Goal: Complete application form

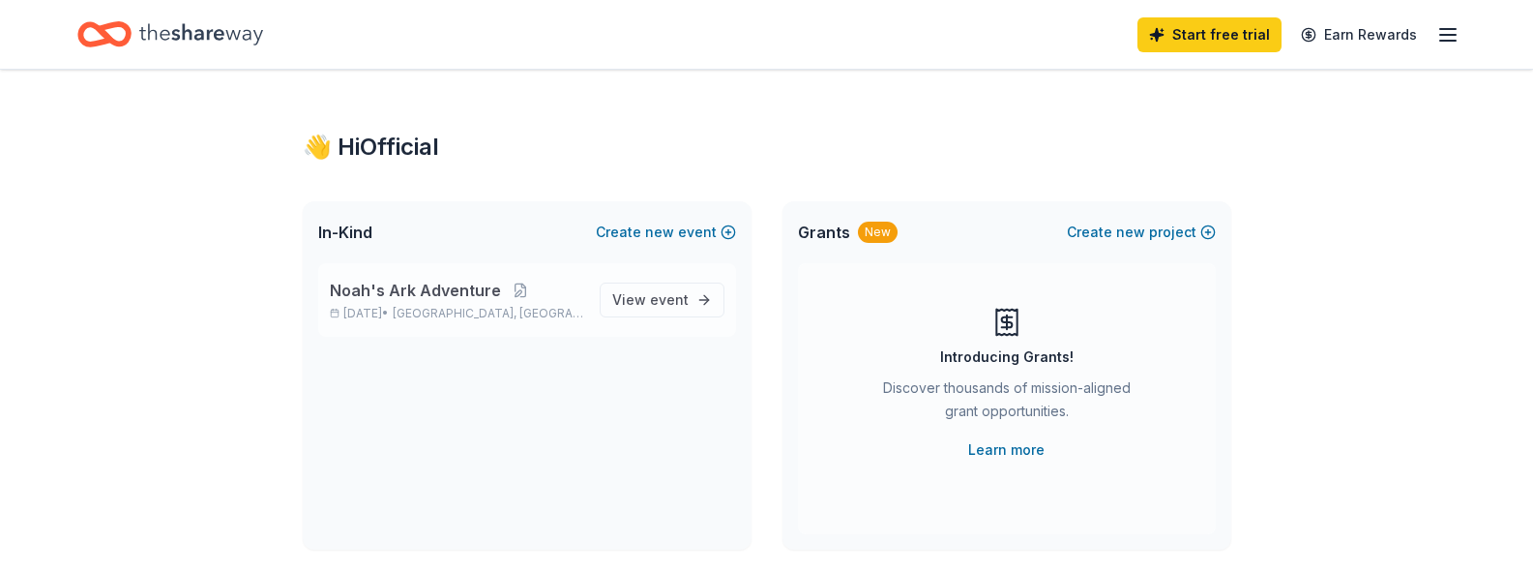
click at [465, 297] on span "Noah's Ark Adventure" at bounding box center [415, 290] width 171 height 23
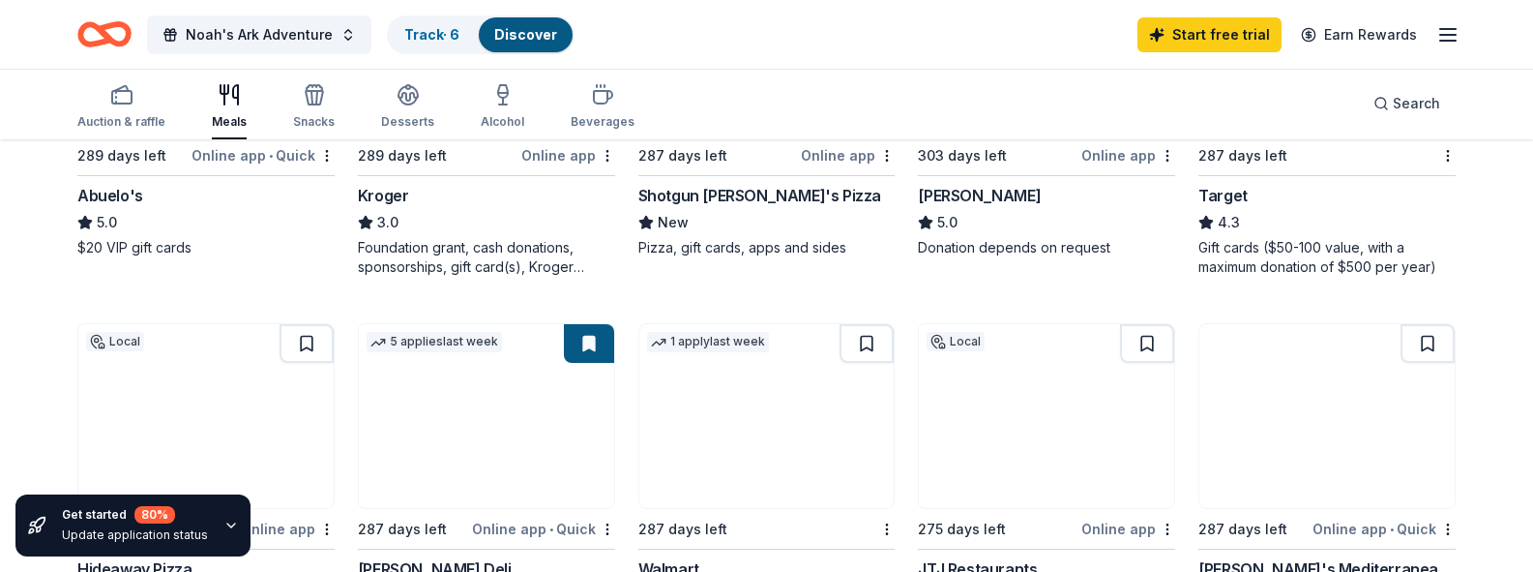
scroll to position [1158, 0]
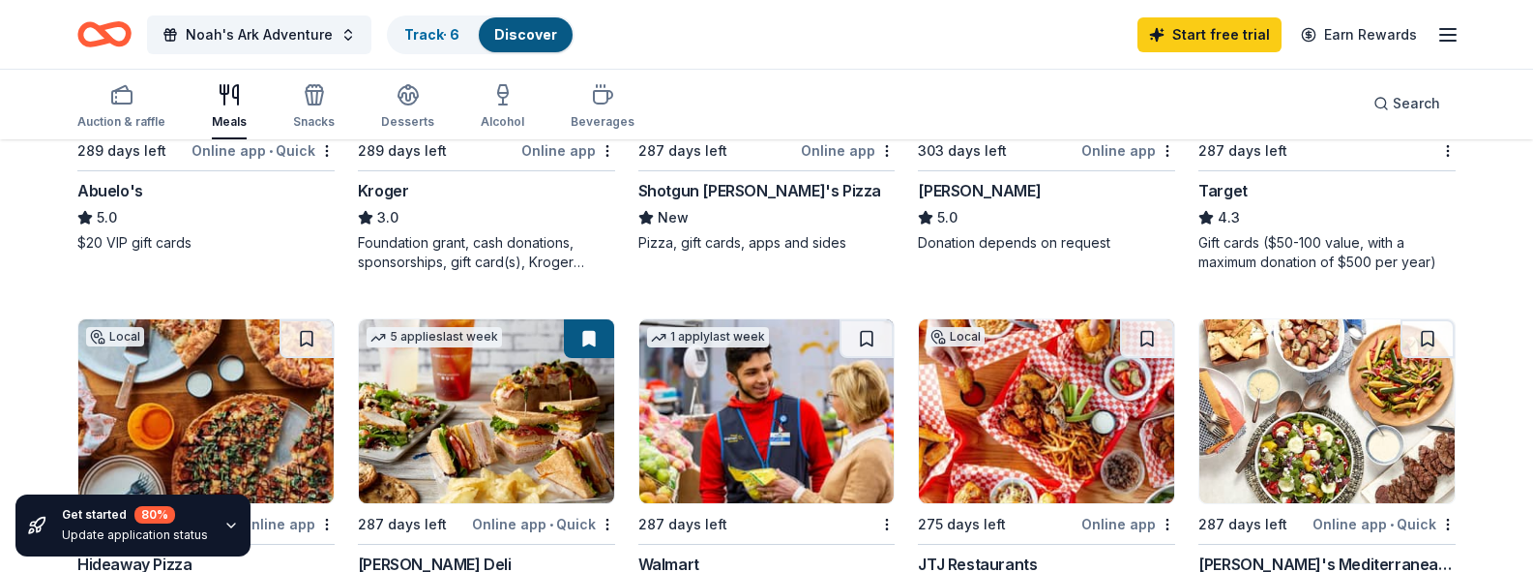
click at [469, 130] on img at bounding box center [486, 38] width 255 height 184
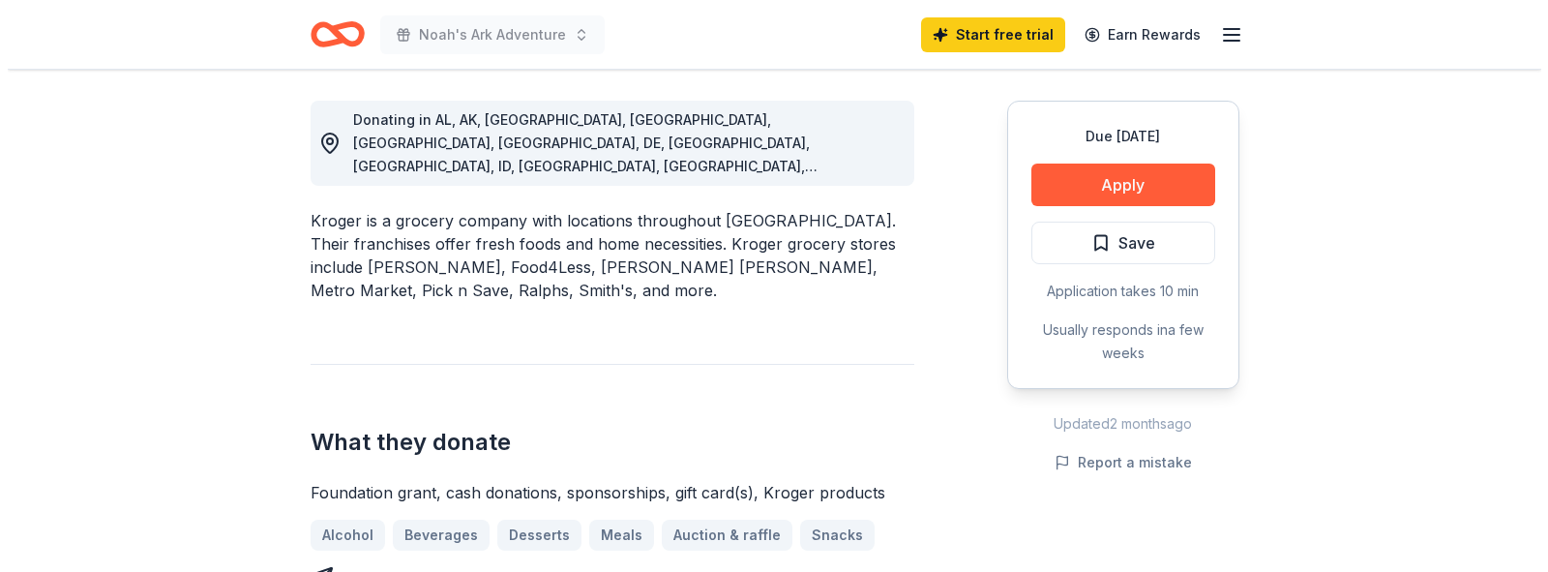
scroll to position [528, 0]
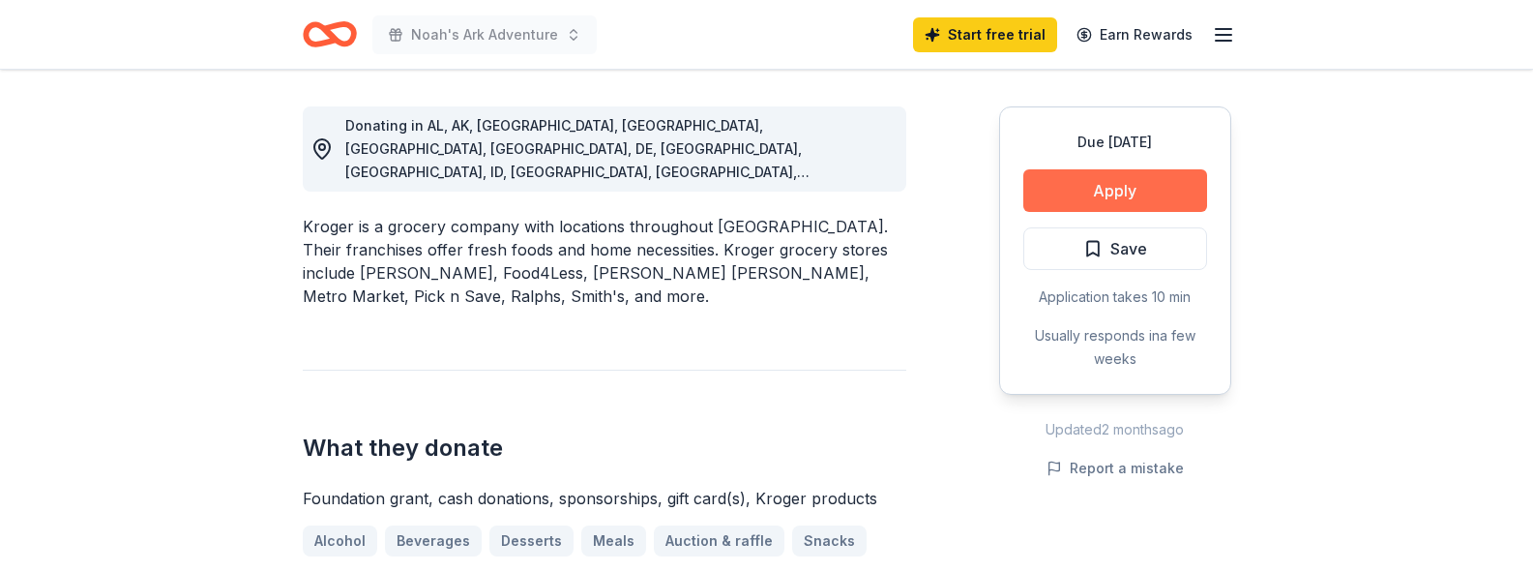
click at [1079, 187] on button "Apply" at bounding box center [1115, 190] width 184 height 43
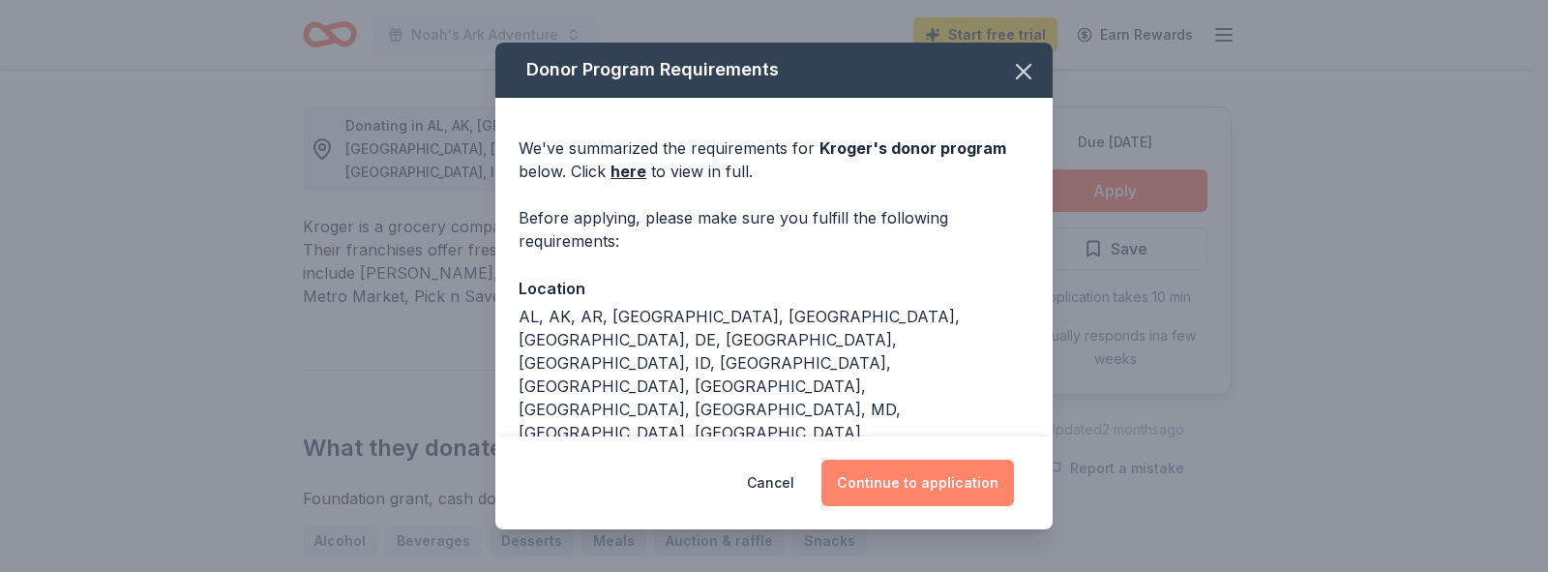
click at [902, 476] on button "Continue to application" at bounding box center [917, 482] width 192 height 46
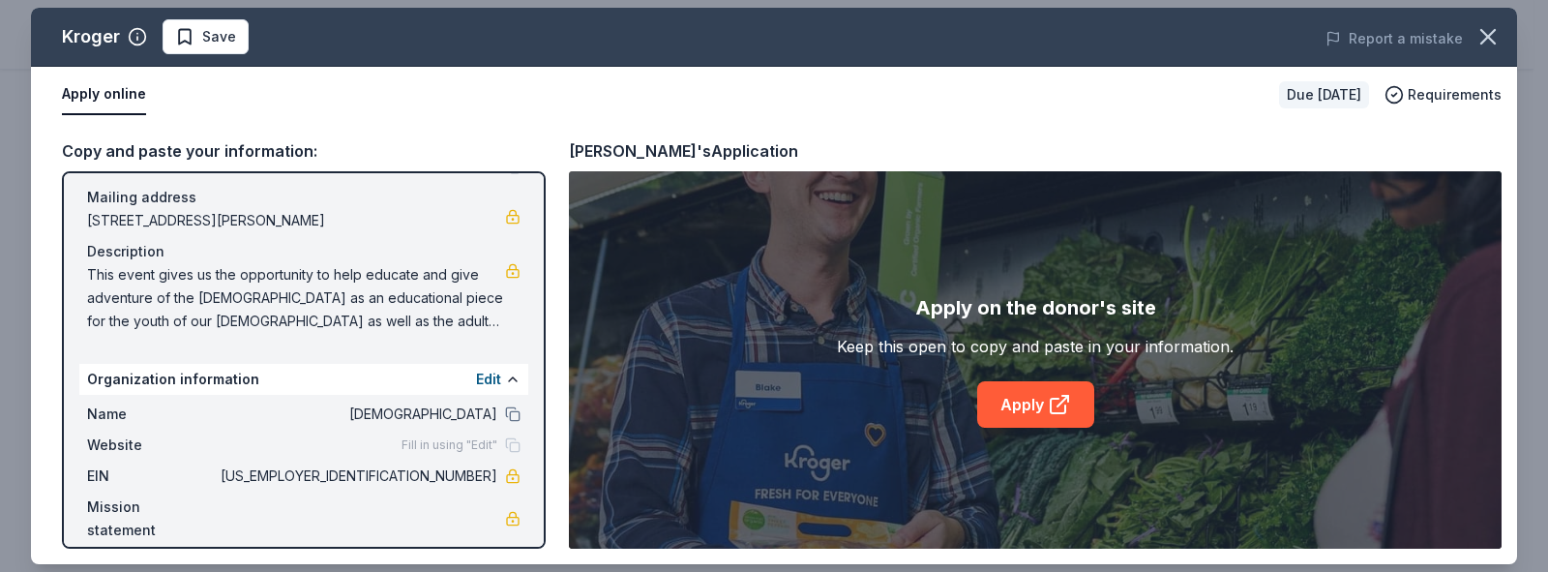
scroll to position [153, 0]
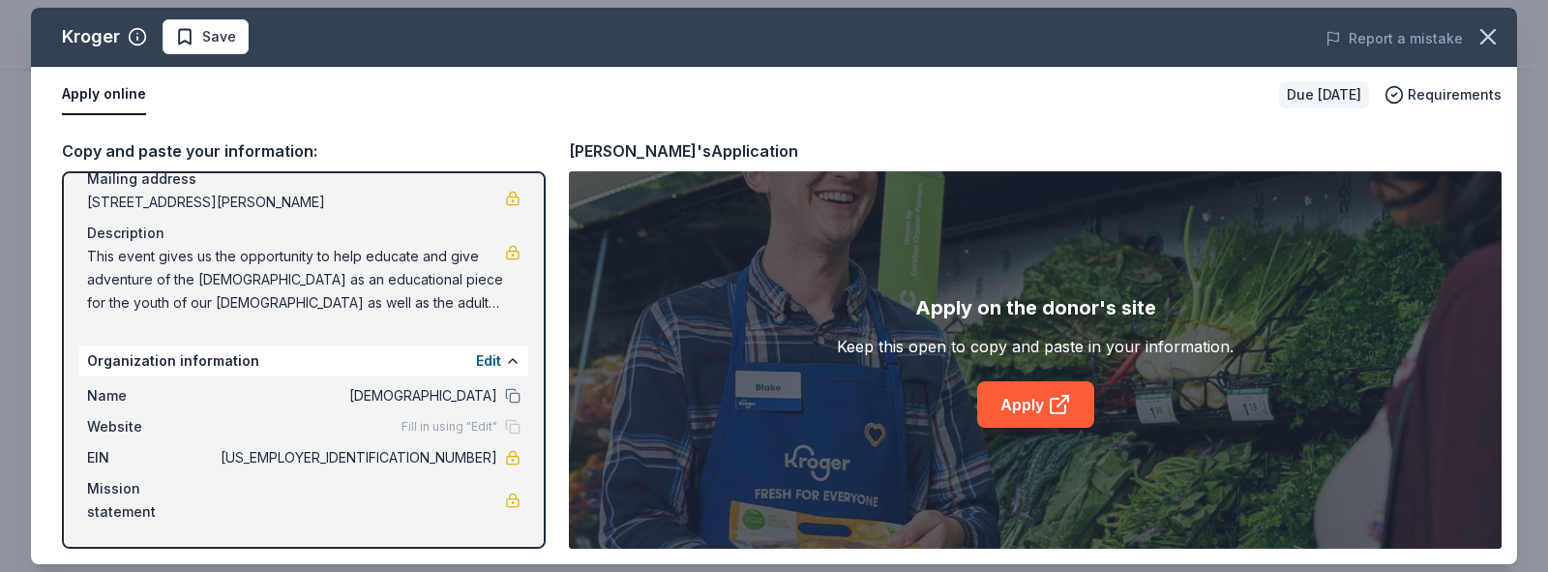
click at [436, 526] on div "Name [DEMOGRAPHIC_DATA] Website Fill in using "Edit" EIN [US_EMPLOYER_IDENTIFIC…" at bounding box center [303, 453] width 449 height 155
click at [433, 471] on div "Name [DEMOGRAPHIC_DATA] Website Fill in using "Edit" EIN [US_EMPLOYER_IDENTIFIC…" at bounding box center [303, 453] width 449 height 155
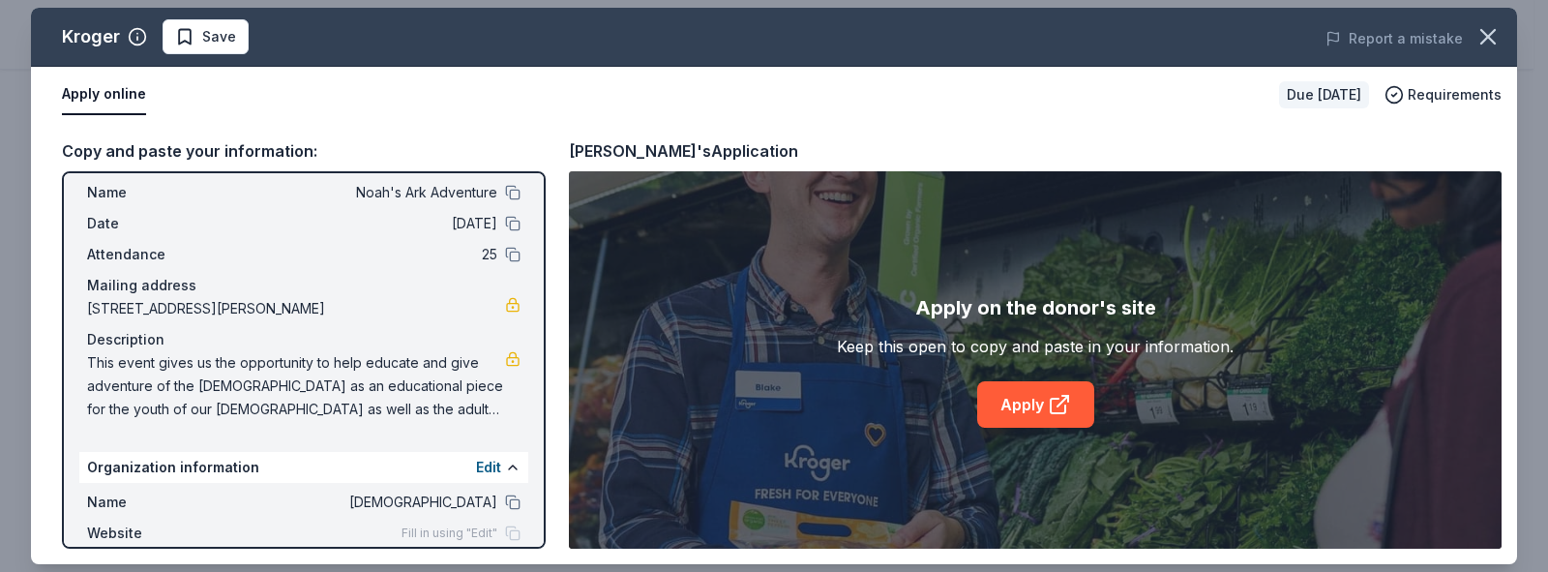
scroll to position [0, 0]
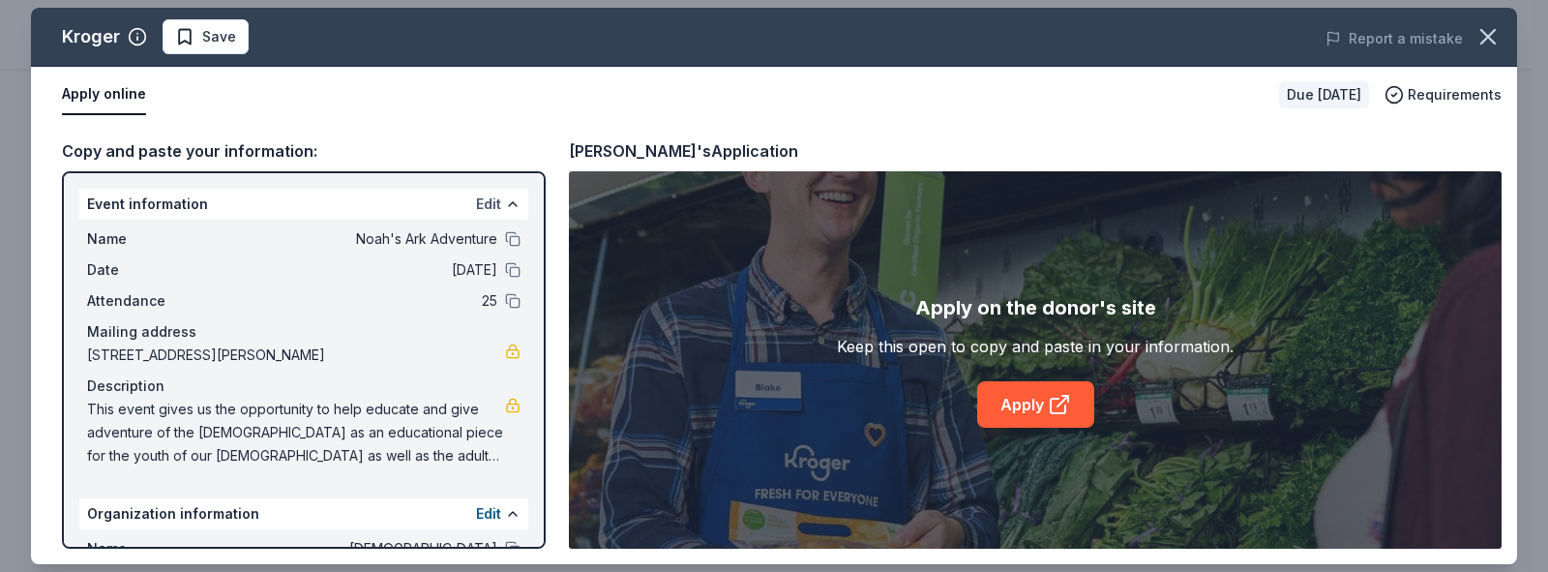
click at [476, 202] on button "Edit" at bounding box center [488, 203] width 25 height 23
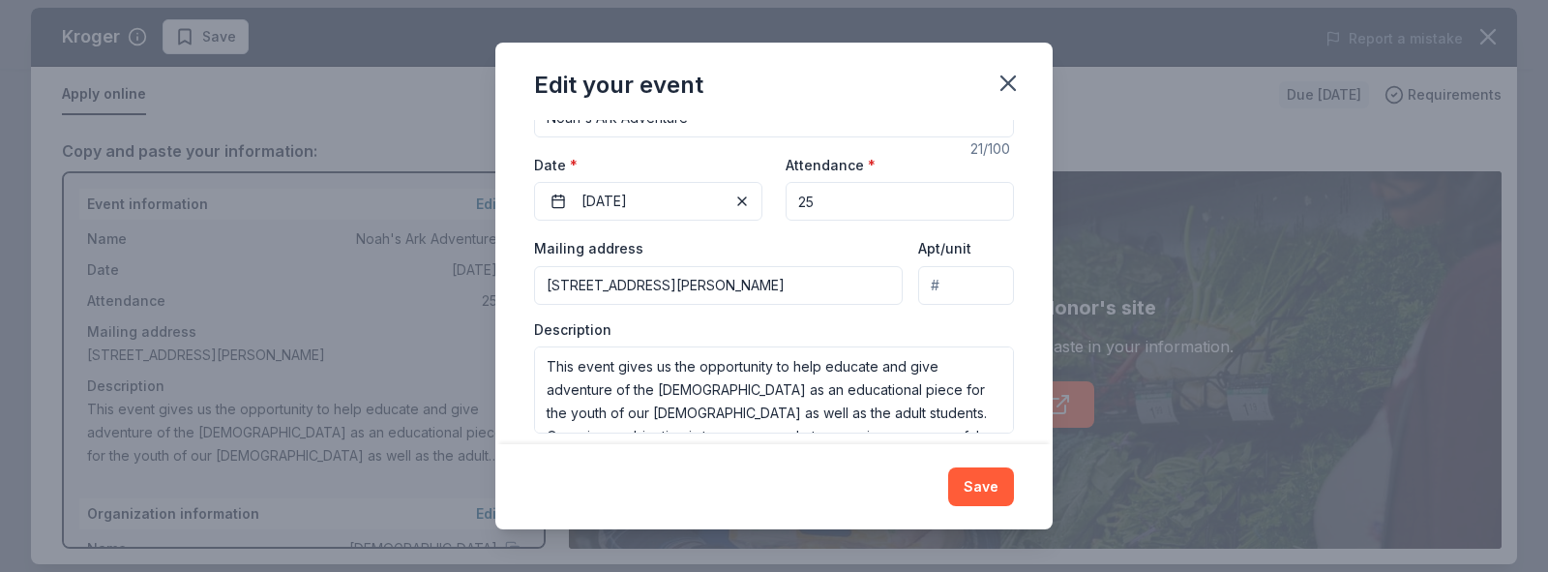
scroll to position [226, 0]
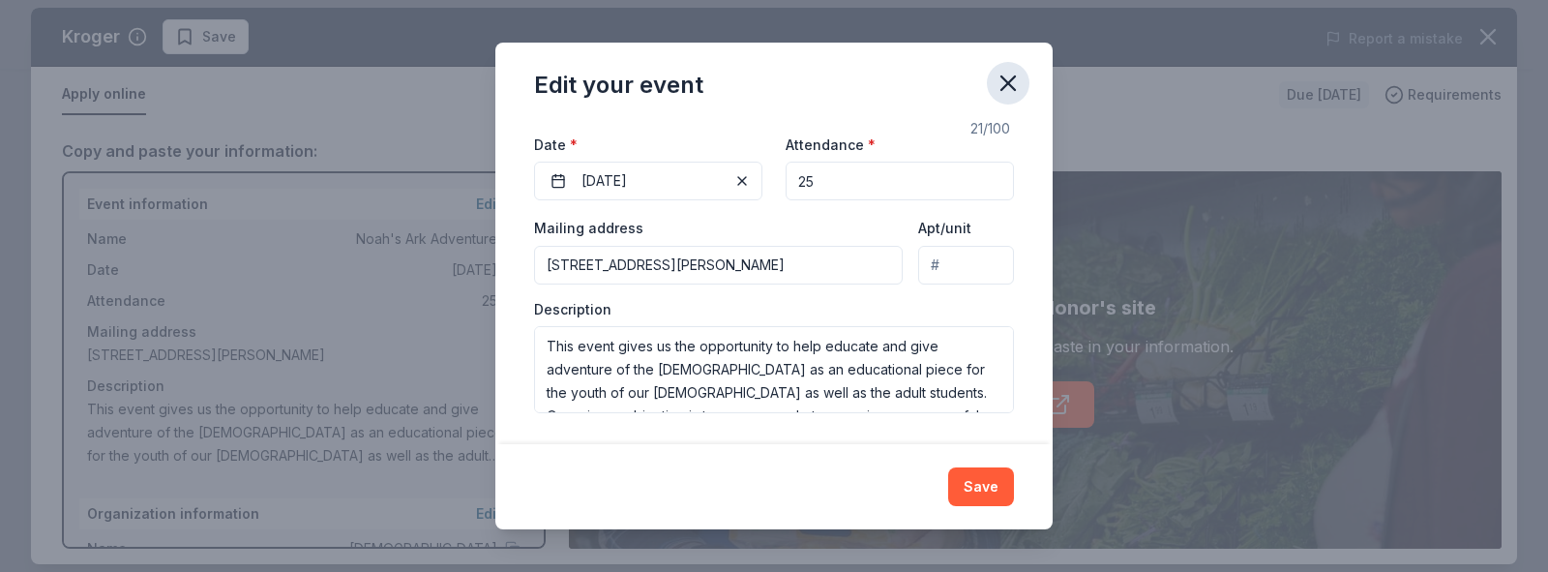
click at [996, 83] on icon "button" at bounding box center [1007, 83] width 27 height 27
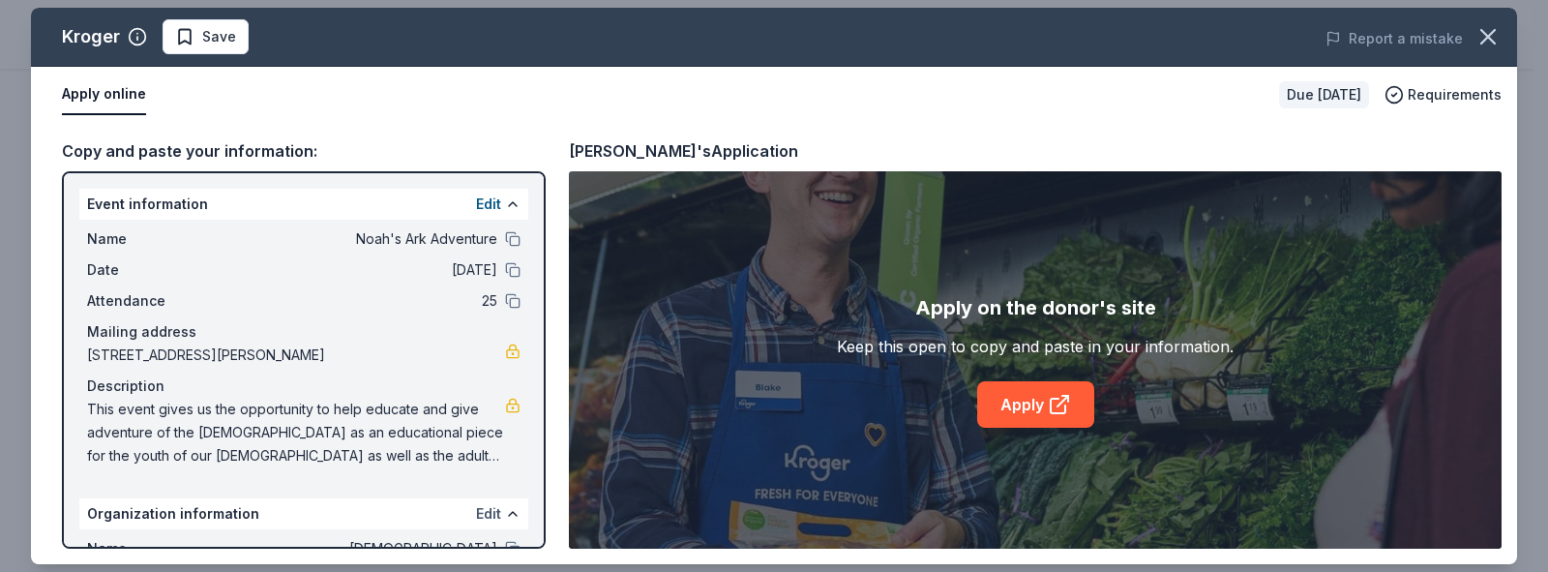
click at [476, 512] on button "Edit" at bounding box center [488, 513] width 25 height 23
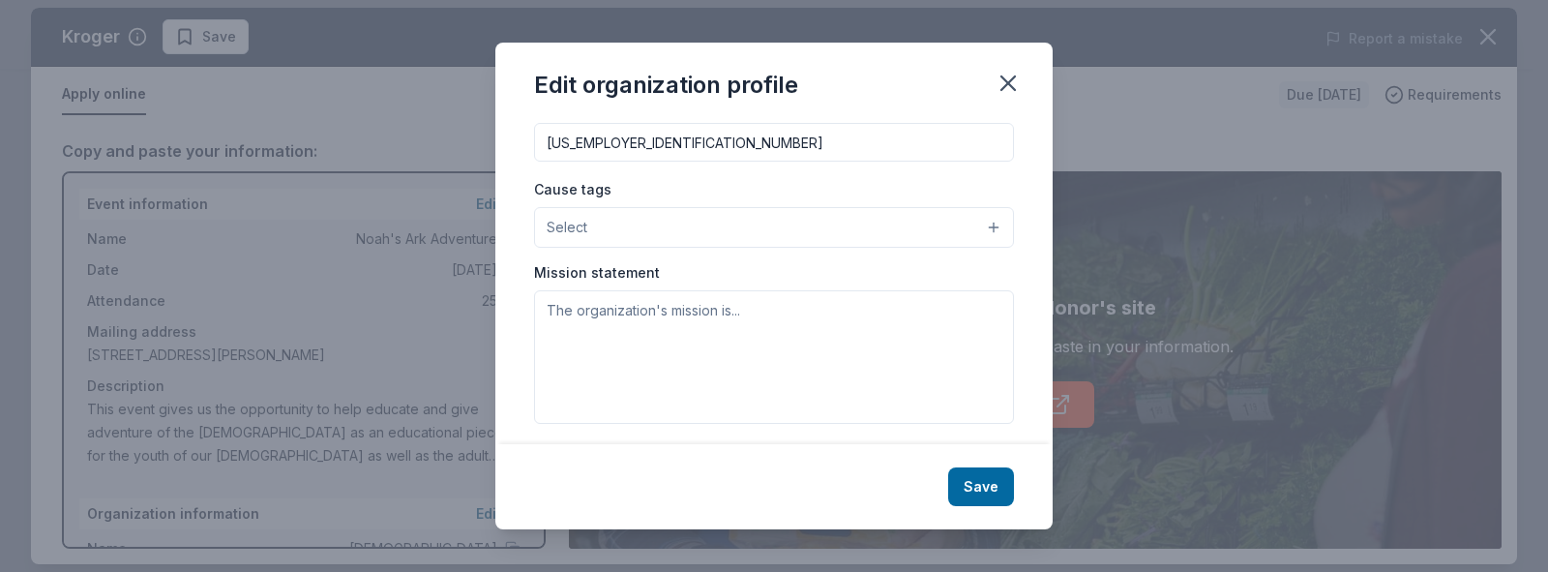
scroll to position [314, 0]
click at [983, 222] on button "Select" at bounding box center [774, 225] width 480 height 41
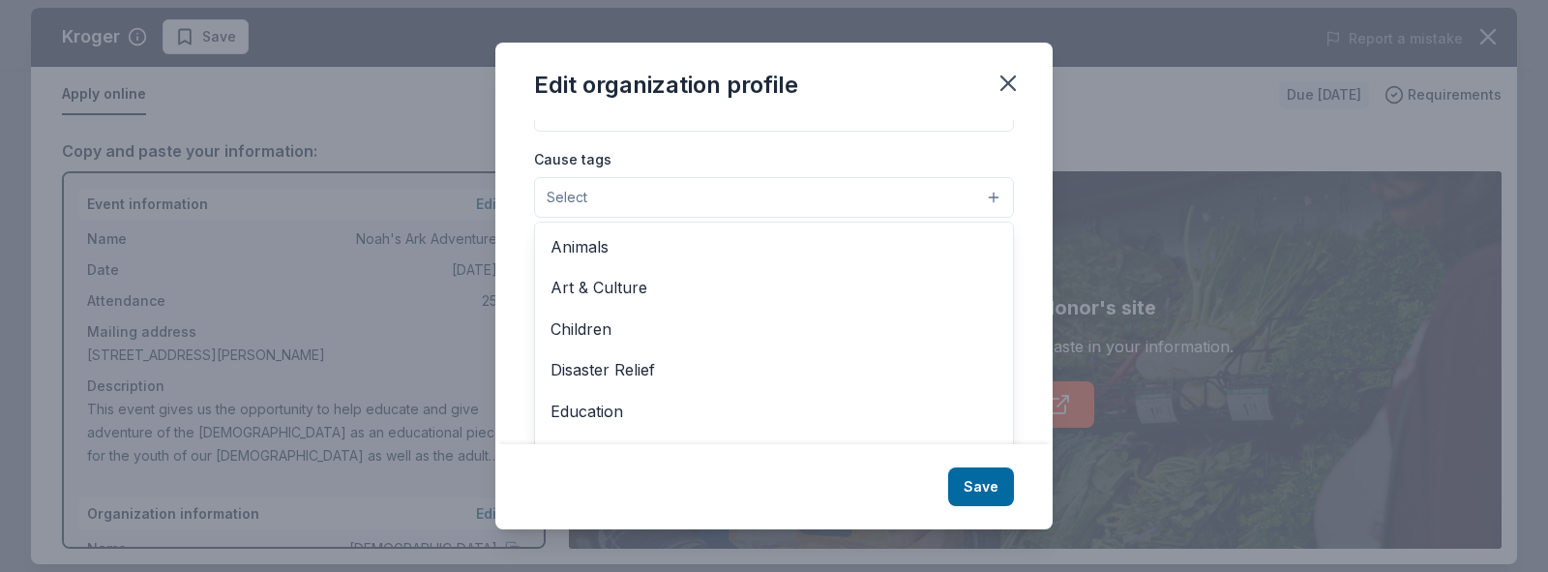
scroll to position [352, 0]
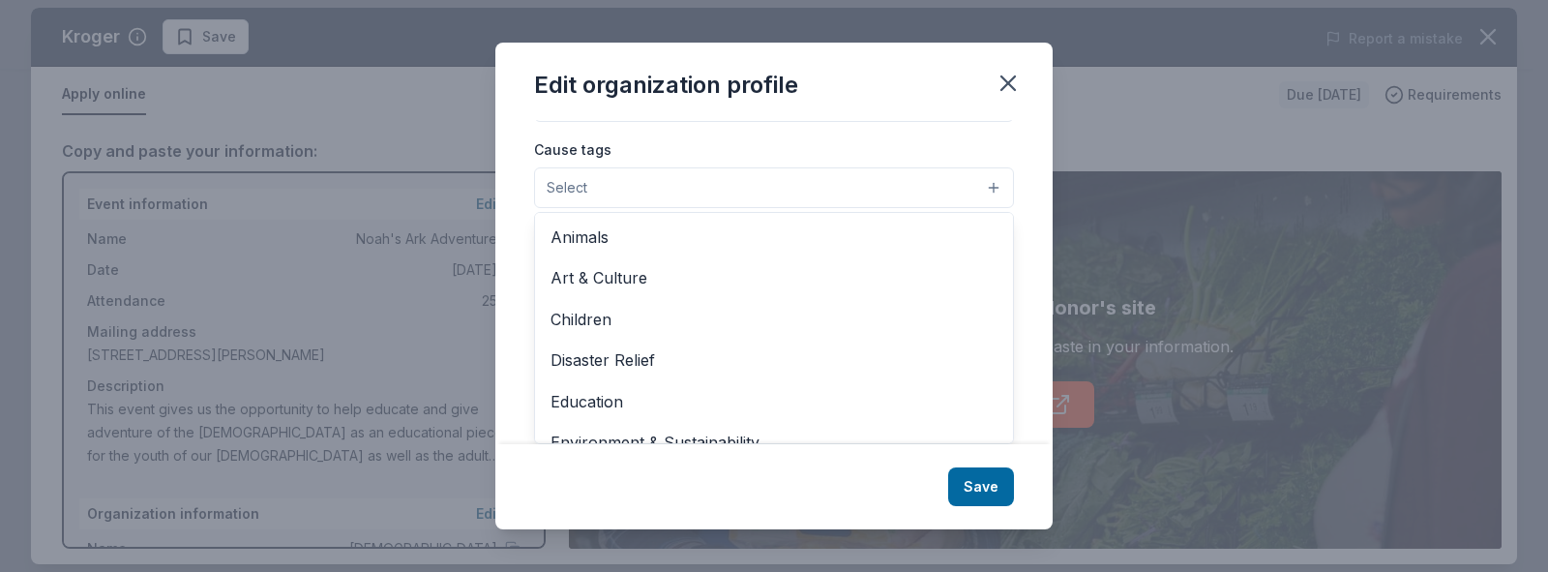
click at [982, 183] on div "Cause tags Select Animals Art & Culture Children Disaster Relief Education Envi…" at bounding box center [774, 172] width 480 height 71
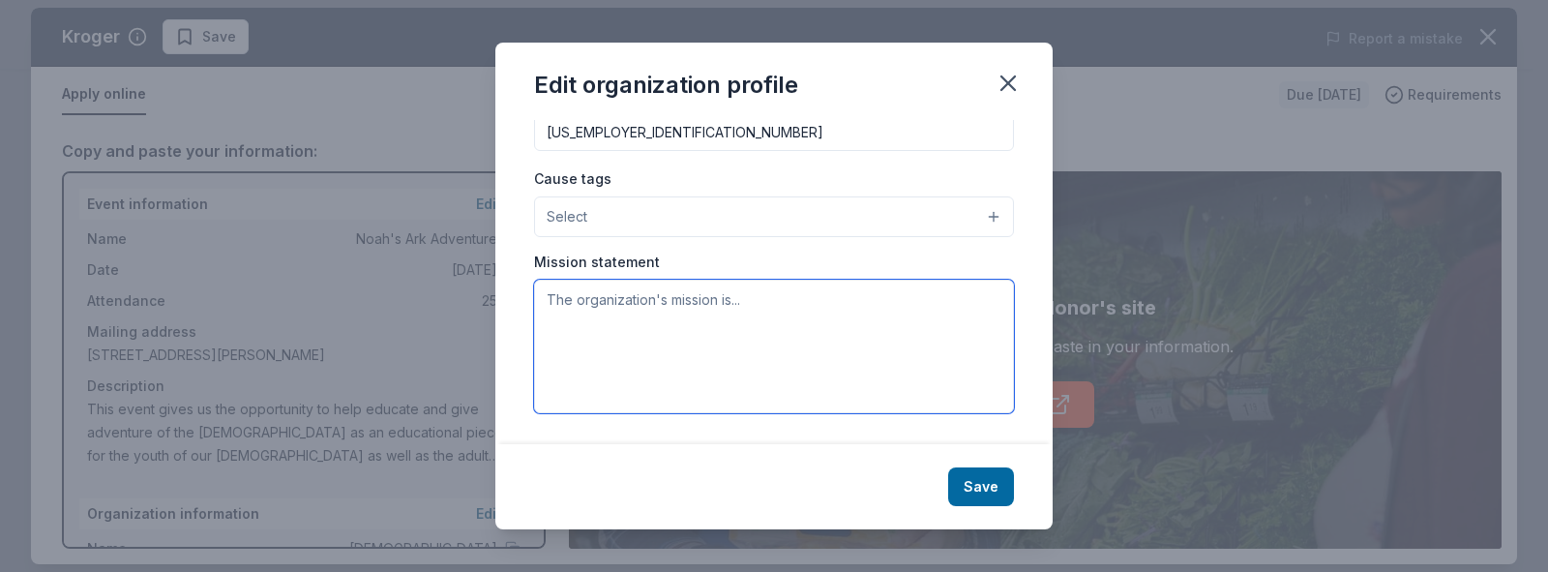
click at [802, 315] on textarea at bounding box center [774, 346] width 480 height 133
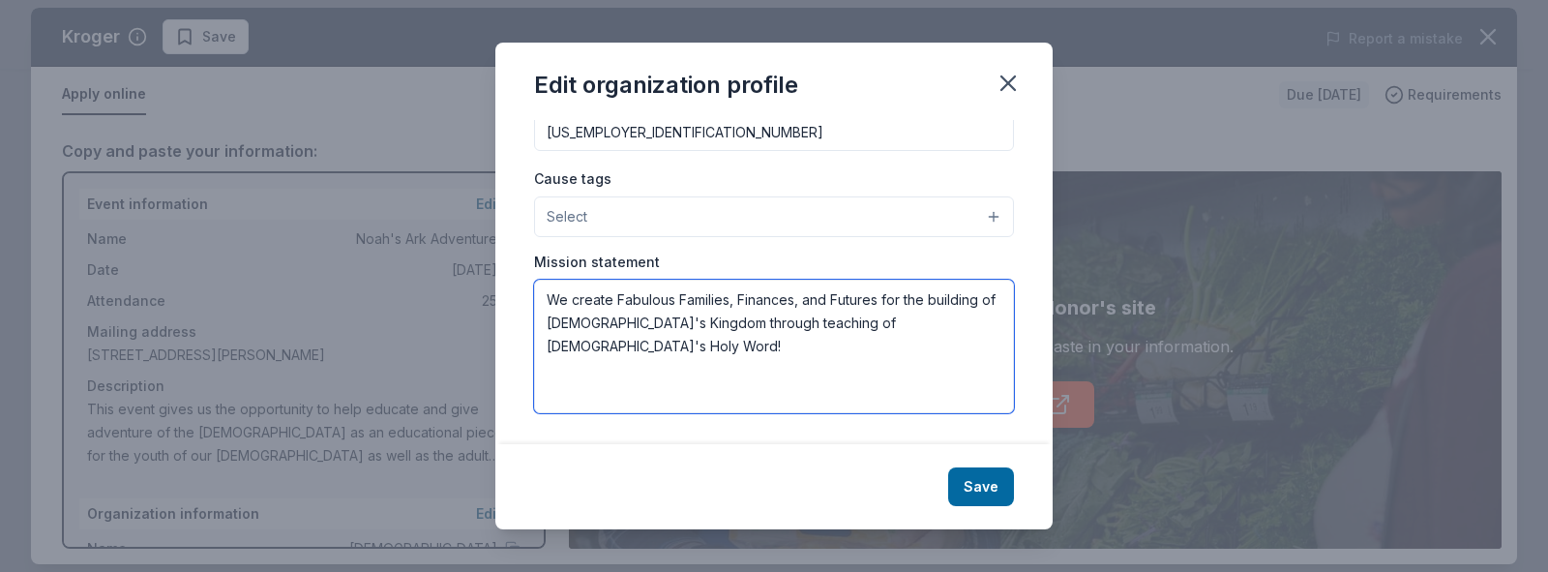
type textarea "We create Fabulous Families, Finances, and Futures for the building of [DEMOGRA…"
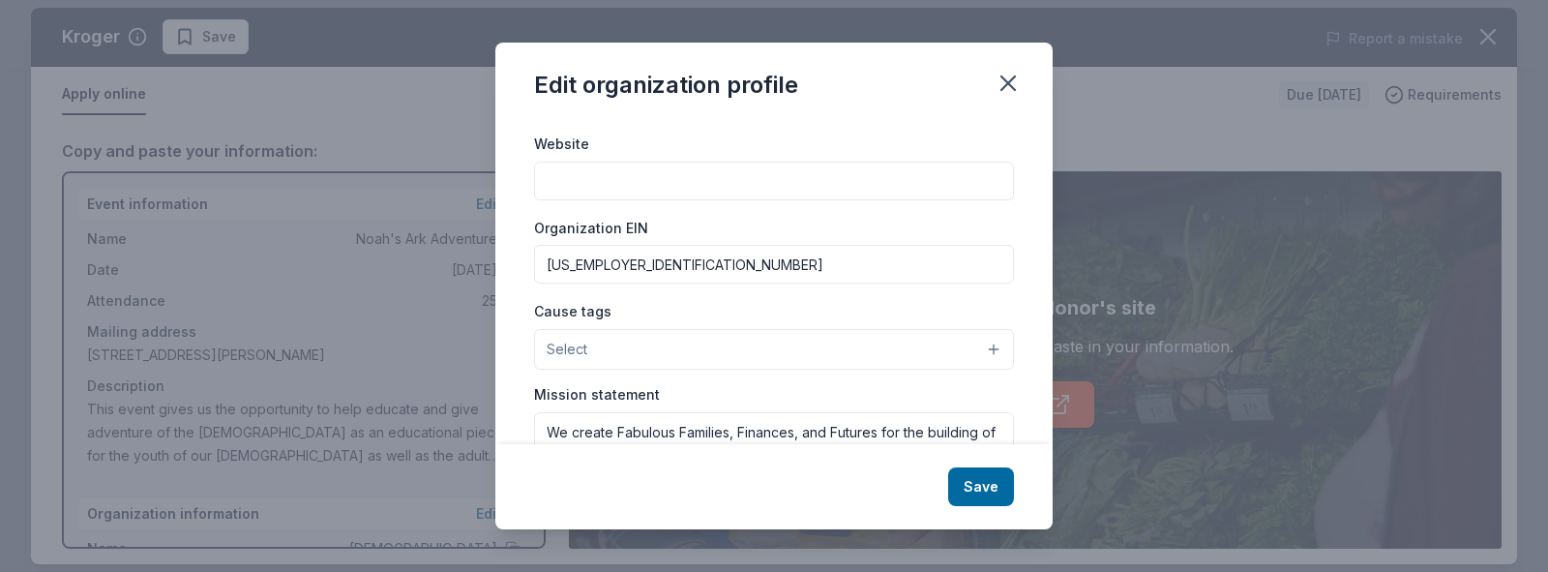
scroll to position [187, 0]
click at [980, 353] on button "Select" at bounding box center [774, 353] width 480 height 41
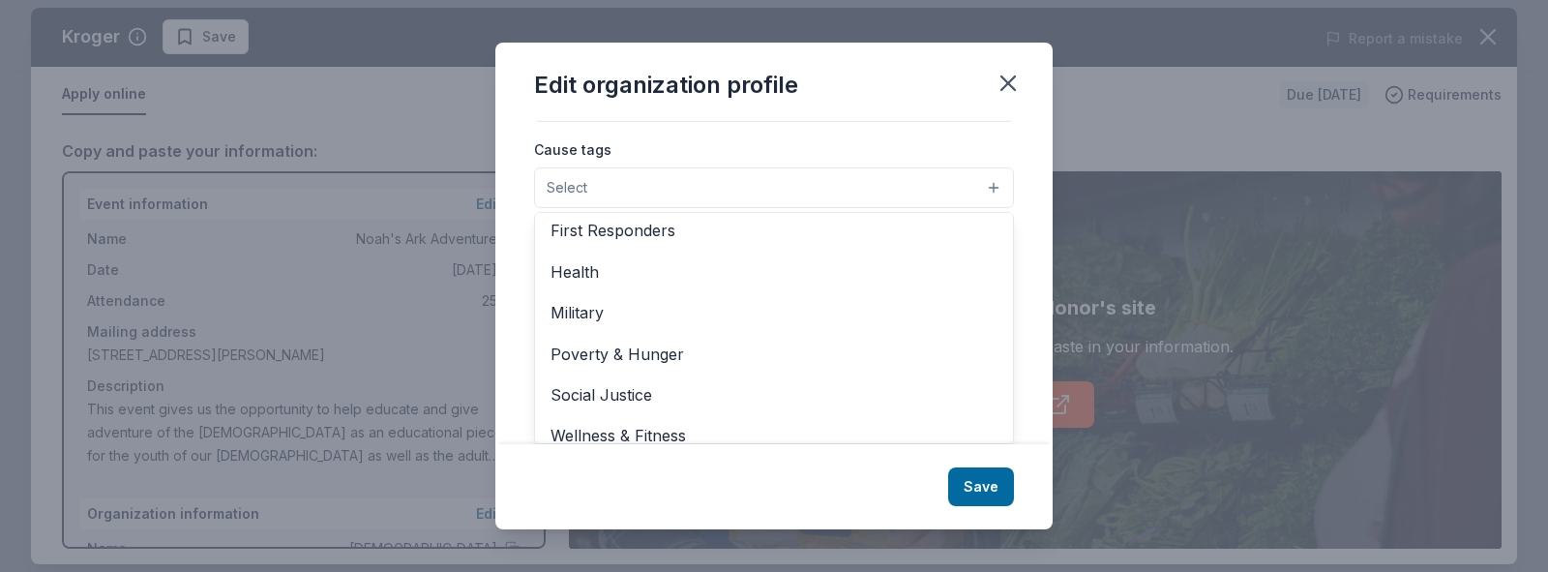
scroll to position [270, 0]
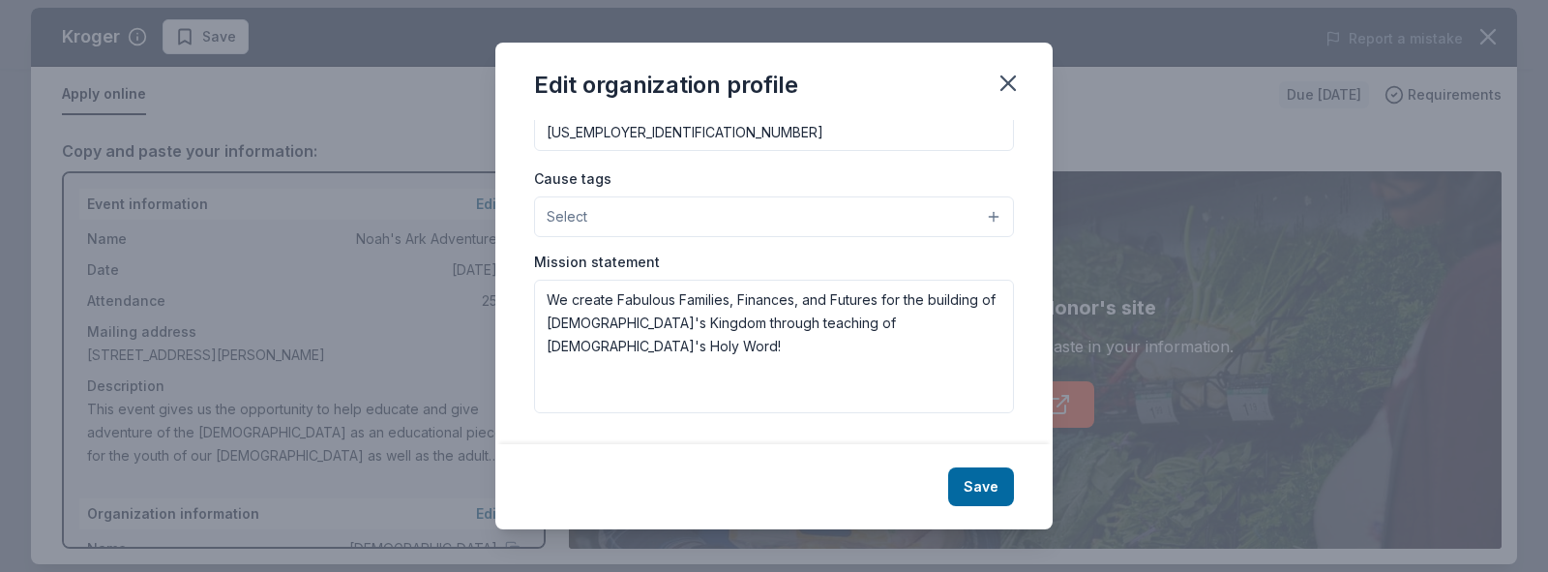
click at [979, 192] on div "Cause tags Select" at bounding box center [774, 201] width 480 height 71
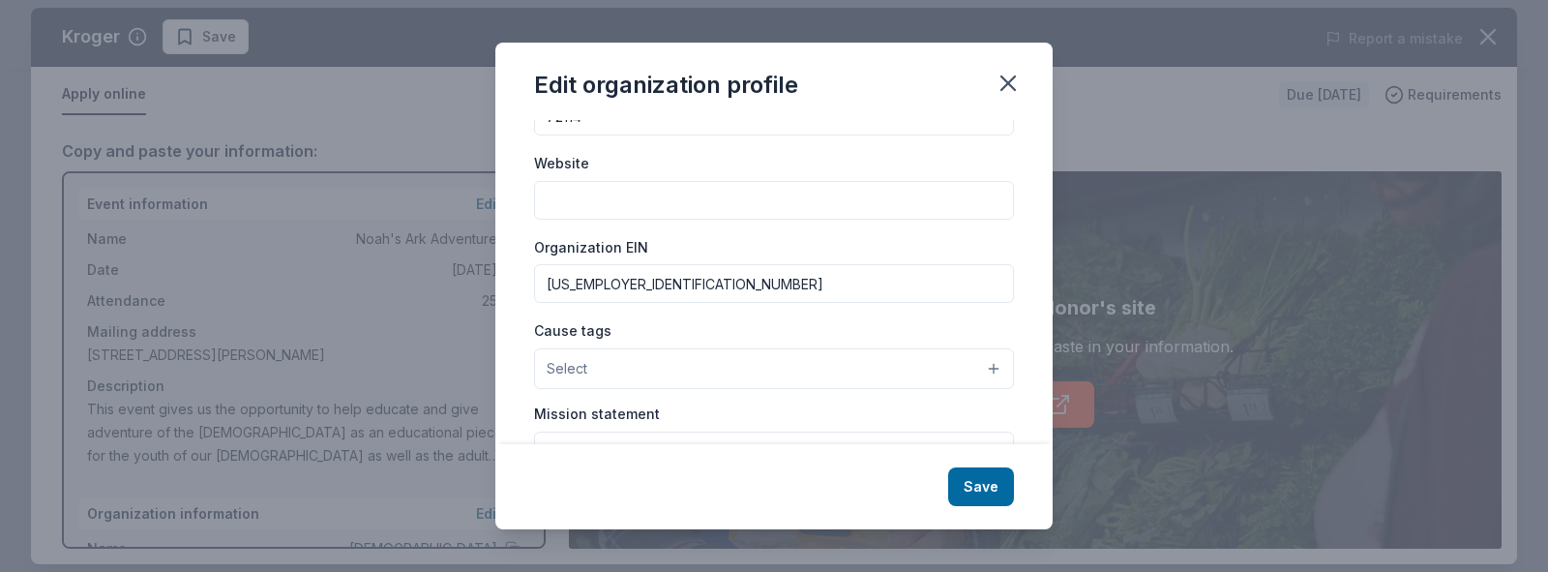
scroll to position [167, 0]
click at [944, 214] on input "Website" at bounding box center [774, 204] width 480 height 39
type input "[DOMAIN_NAME]"
click at [974, 487] on button "Save" at bounding box center [981, 486] width 66 height 39
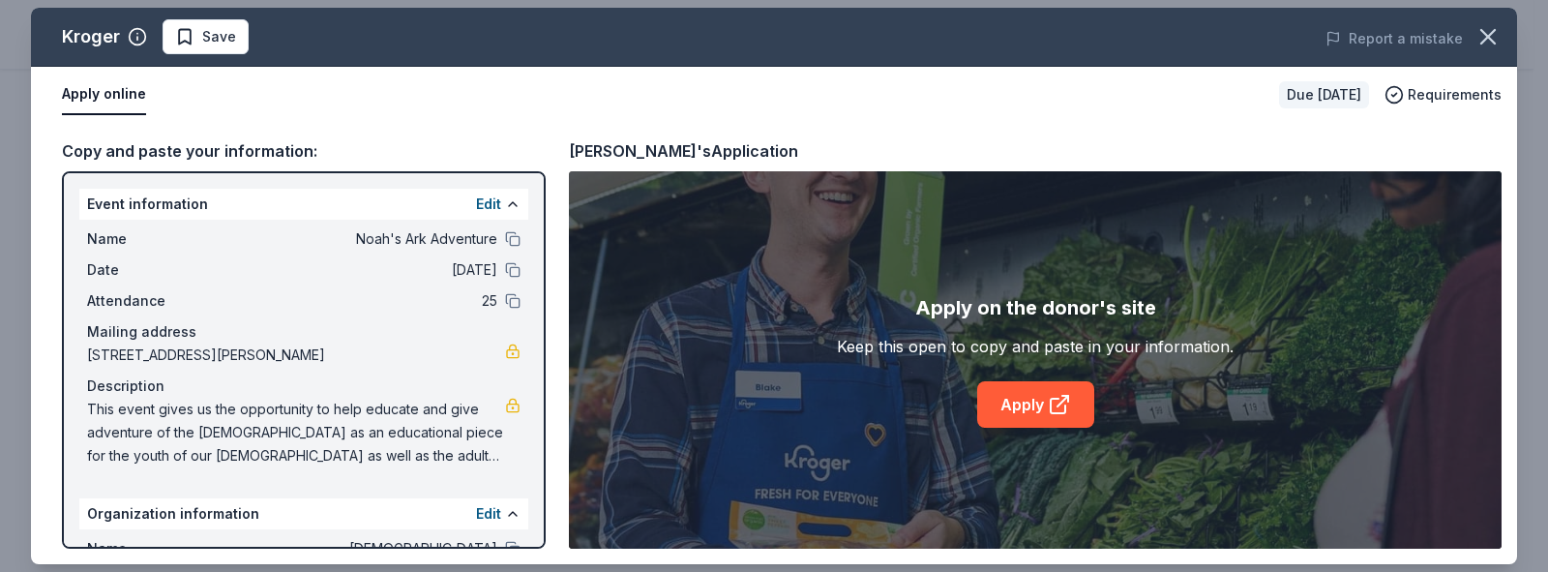
scroll to position [0, 0]
click at [1008, 398] on link "Apply" at bounding box center [1035, 404] width 117 height 46
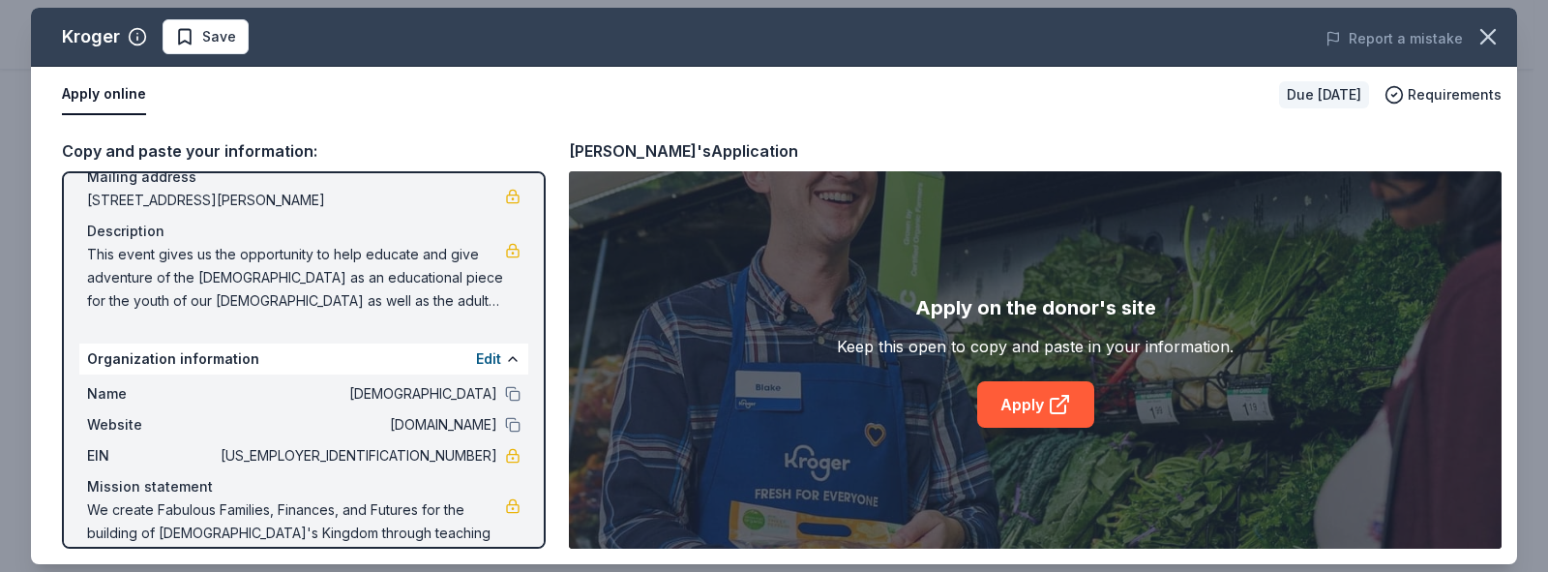
scroll to position [199, 0]
